Goal: Information Seeking & Learning: Learn about a topic

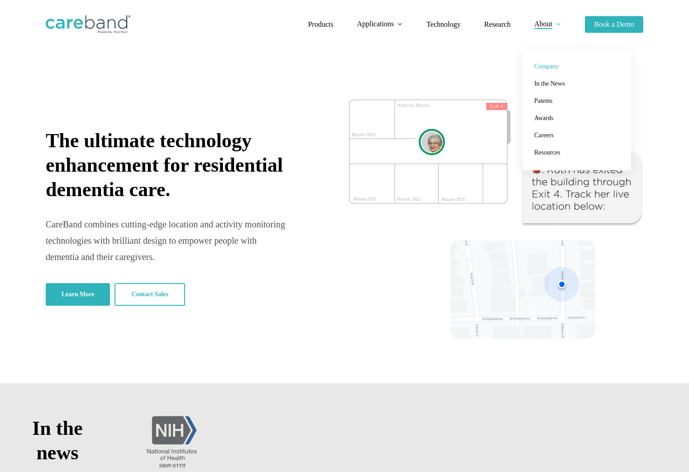
scroll to position [3, 0]
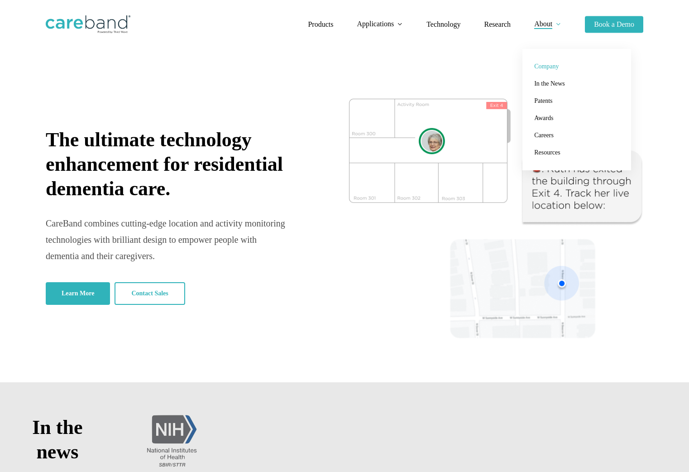
click at [549, 70] on span "Company" at bounding box center [546, 66] width 24 height 7
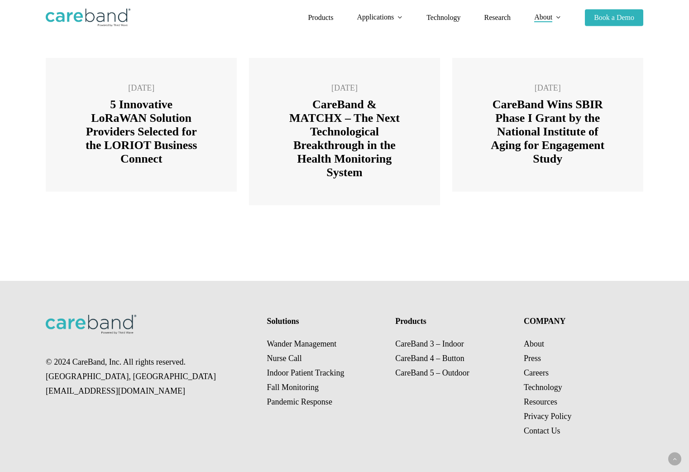
scroll to position [1230, 0]
click at [539, 374] on link "Careers" at bounding box center [536, 372] width 25 height 9
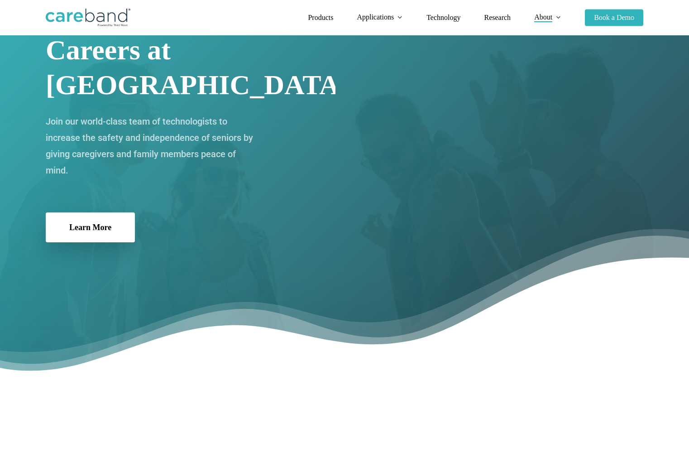
click at [95, 223] on span "Learn More" at bounding box center [90, 227] width 42 height 9
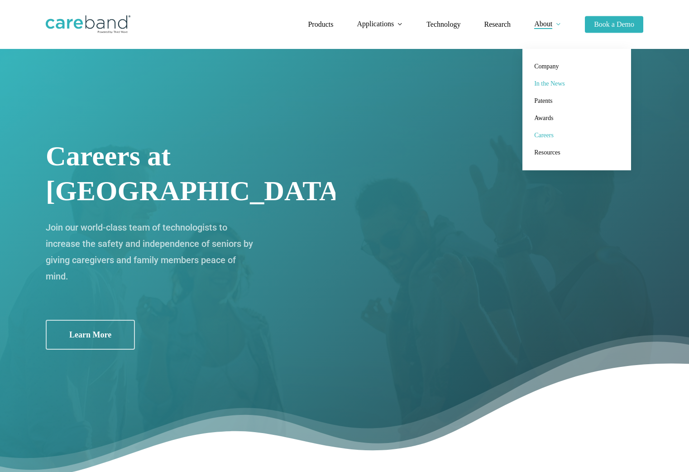
click at [549, 85] on span "In the News" at bounding box center [549, 83] width 31 height 7
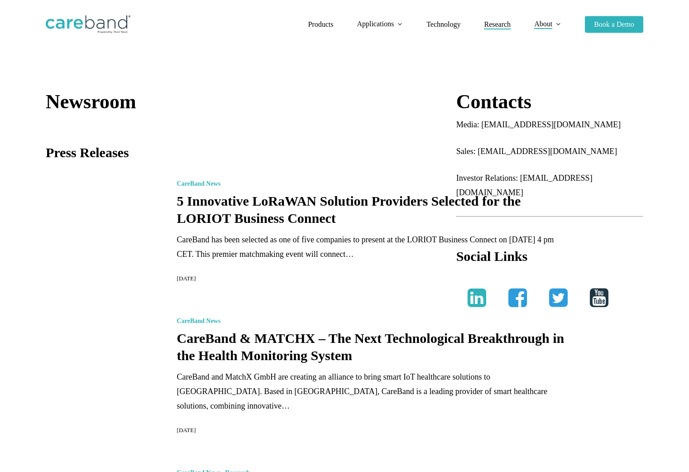
click at [504, 25] on span "Research" at bounding box center [497, 24] width 27 height 8
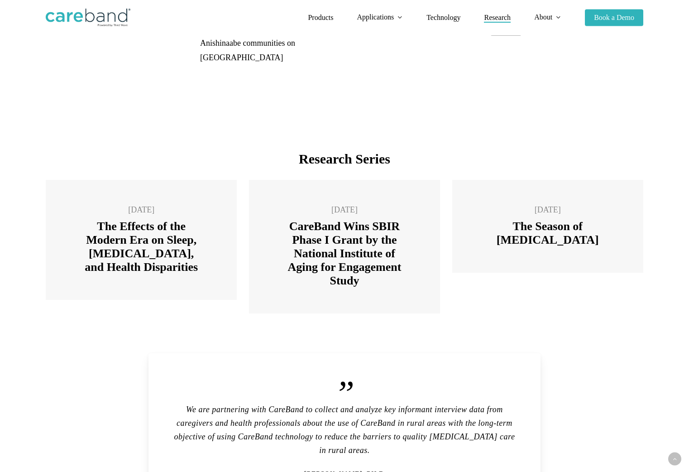
scroll to position [2001, 0]
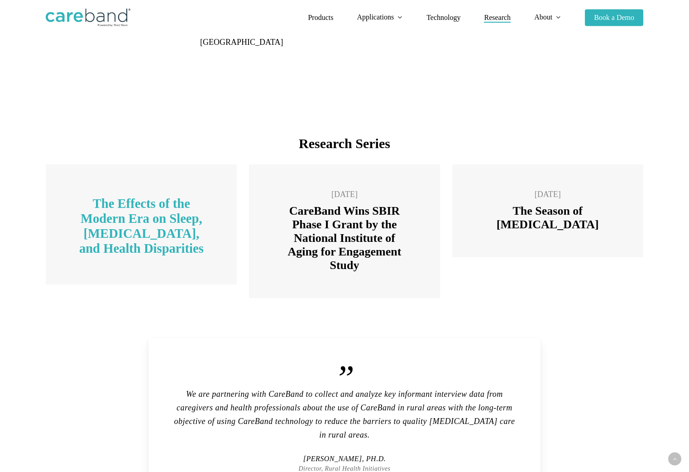
click at [167, 200] on link "The Effects of the Modern Era on Sleep, Dementia, and Health Disparities" at bounding box center [141, 224] width 191 height 120
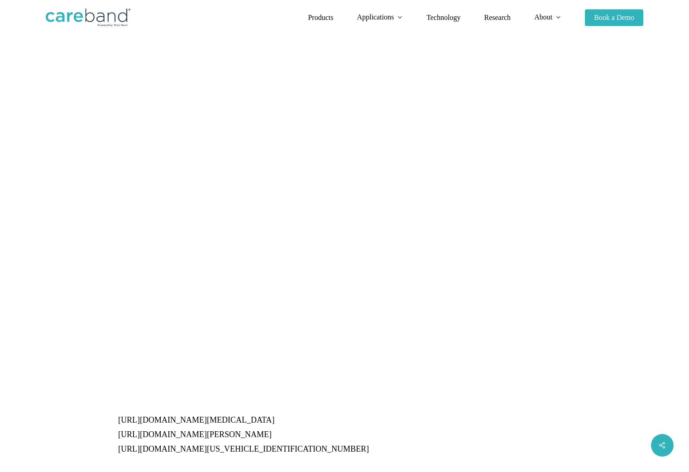
scroll to position [1236, 0]
